Goal: Transaction & Acquisition: Purchase product/service

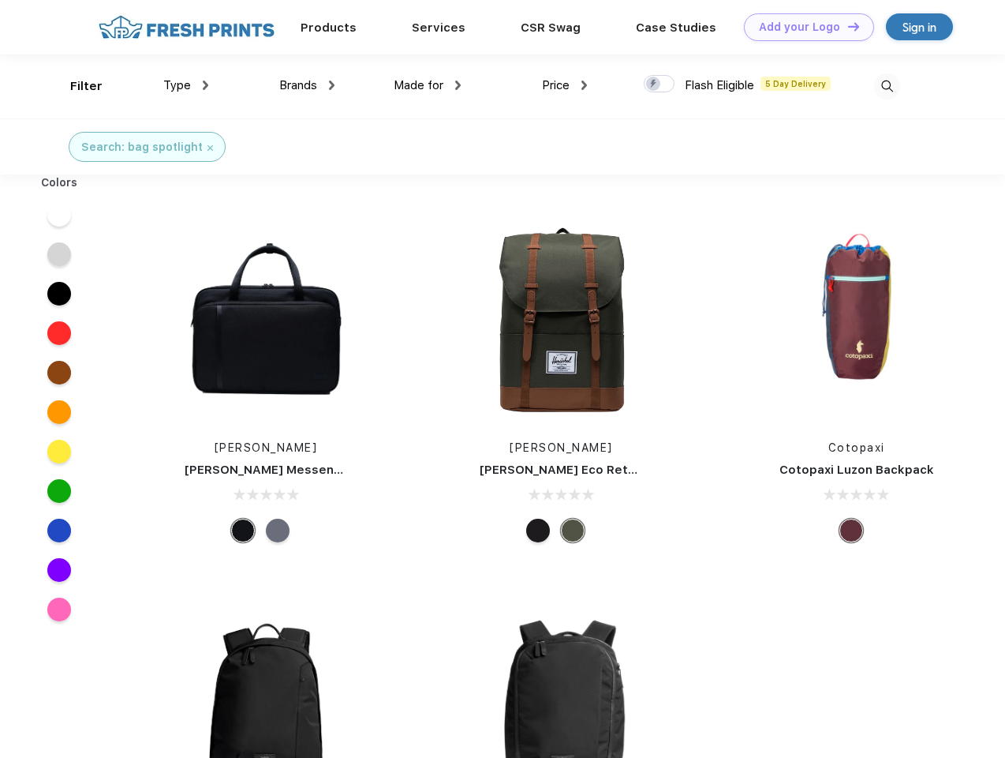
scroll to position [1, 0]
click at [803, 27] on link "Add your Logo Design Tool" at bounding box center [809, 27] width 130 height 28
click at [0, 0] on div "Design Tool" at bounding box center [0, 0] width 0 height 0
click at [847, 26] on link "Add your Logo Design Tool" at bounding box center [809, 27] width 130 height 28
click at [76, 86] on div "Filter" at bounding box center [86, 86] width 32 height 18
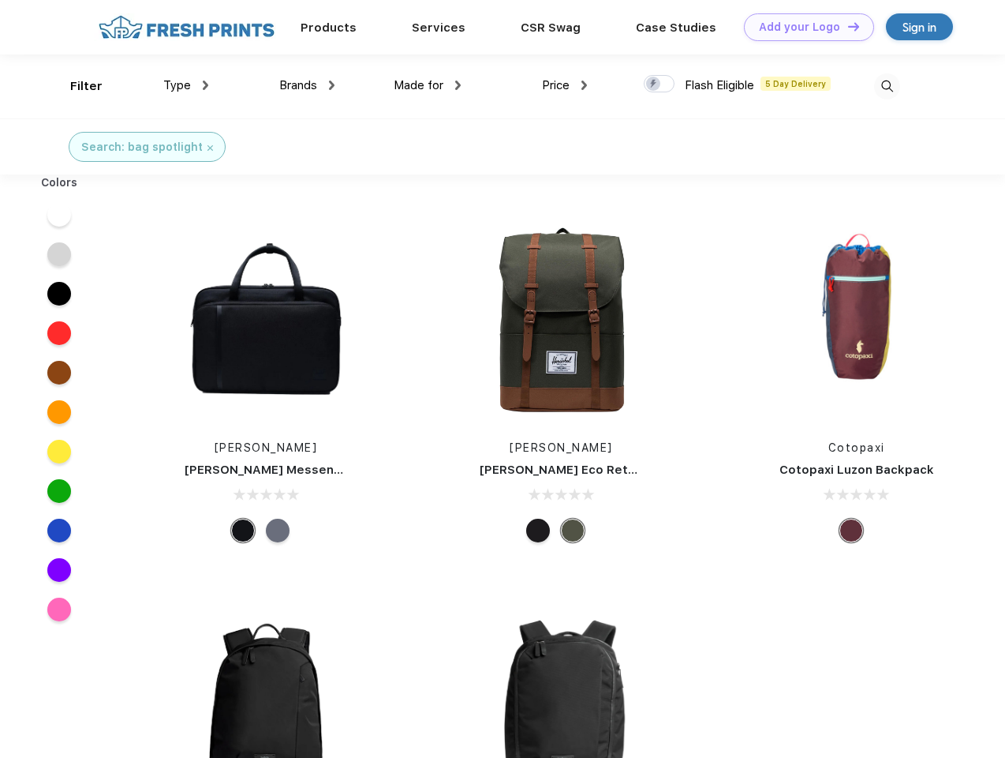
click at [186, 85] on span "Type" at bounding box center [177, 85] width 28 height 14
click at [307, 85] on span "Brands" at bounding box center [298, 85] width 38 height 14
click at [428, 85] on span "Made for" at bounding box center [419, 85] width 50 height 14
click at [565, 85] on span "Price" at bounding box center [556, 85] width 28 height 14
click at [660, 84] on div at bounding box center [659, 83] width 31 height 17
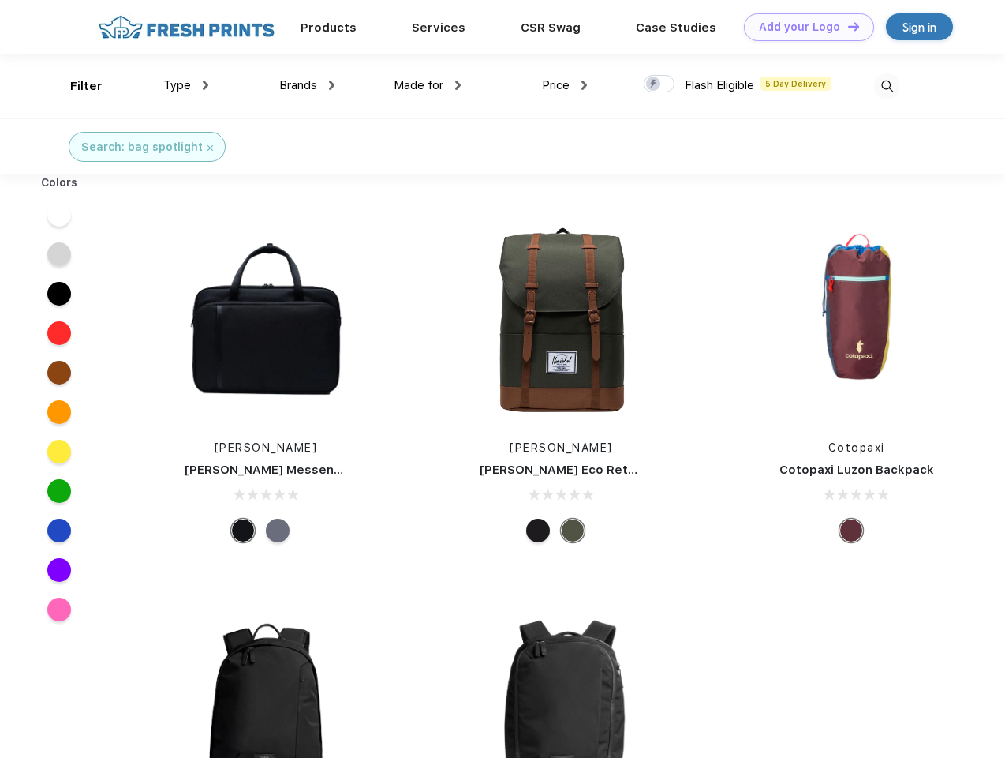
click at [654, 84] on input "checkbox" at bounding box center [649, 79] width 10 height 10
click at [887, 86] on img at bounding box center [887, 86] width 26 height 26
